Goal: Task Accomplishment & Management: Use online tool/utility

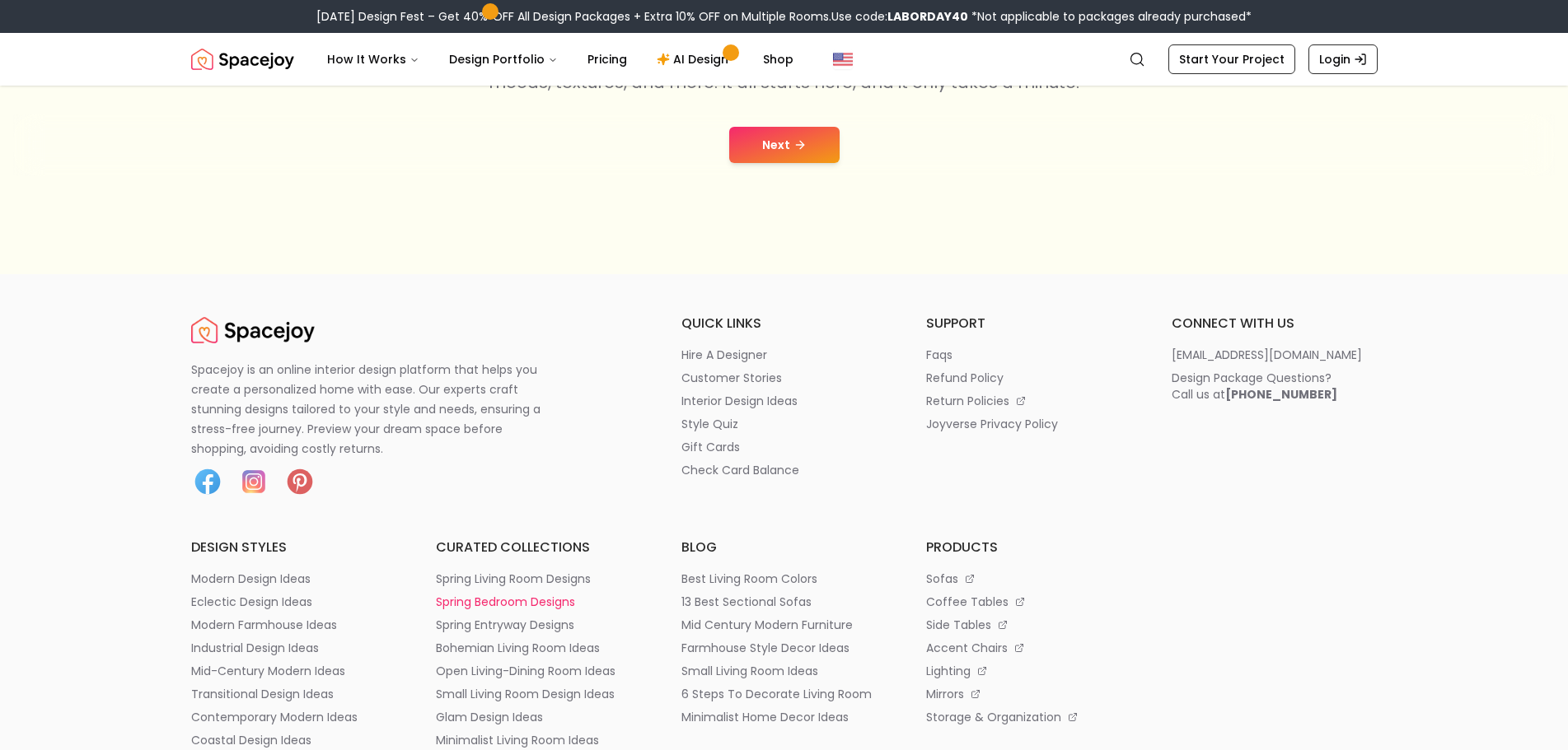
scroll to position [83, 0]
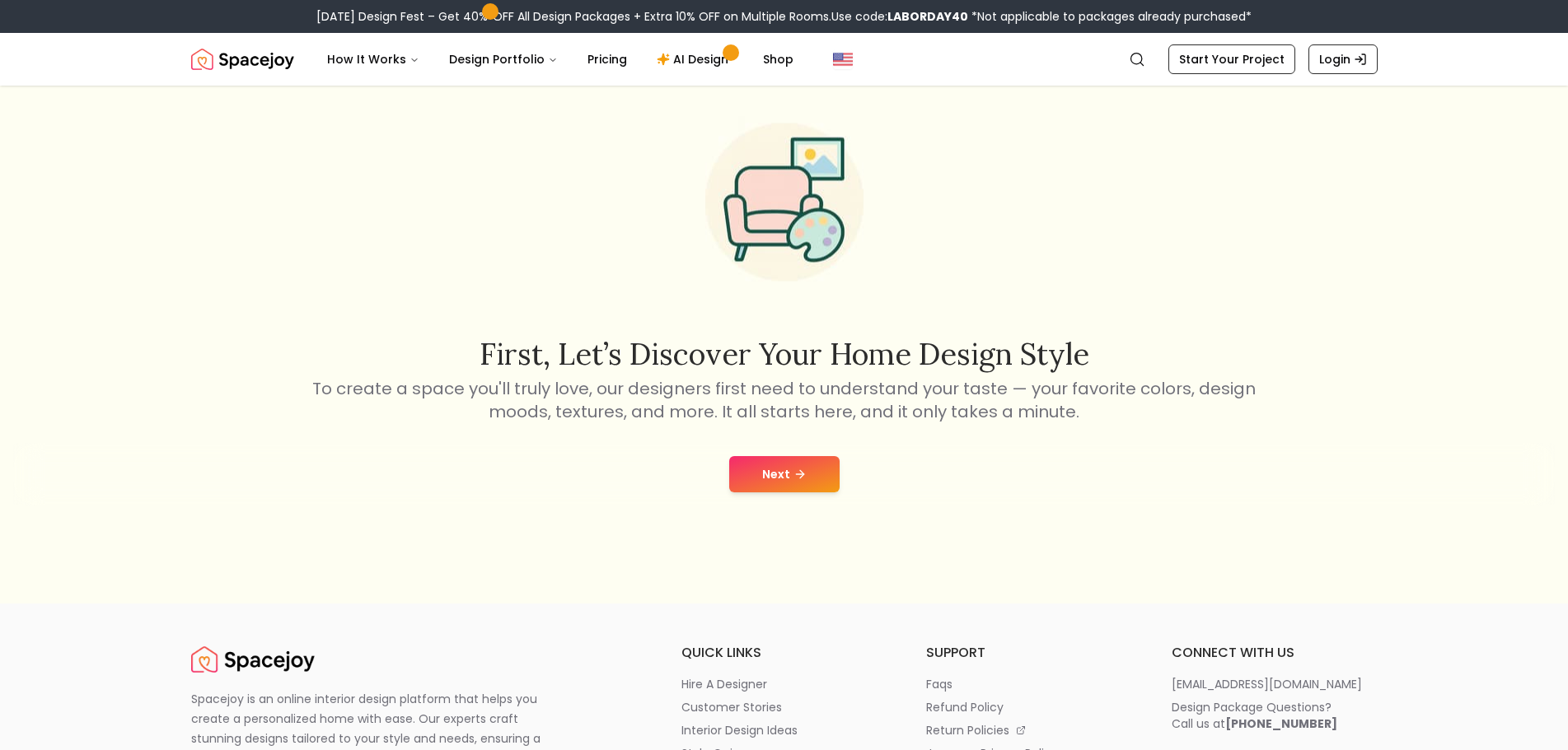
click at [811, 494] on div "Next" at bounding box center [784, 474] width 1542 height 62
click at [803, 487] on button "Next" at bounding box center [784, 474] width 110 height 36
